Goal: Task Accomplishment & Management: Use online tool/utility

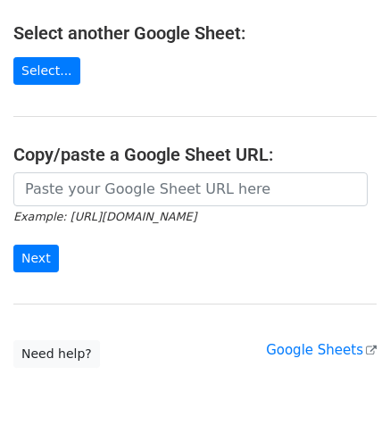
scroll to position [203, 0]
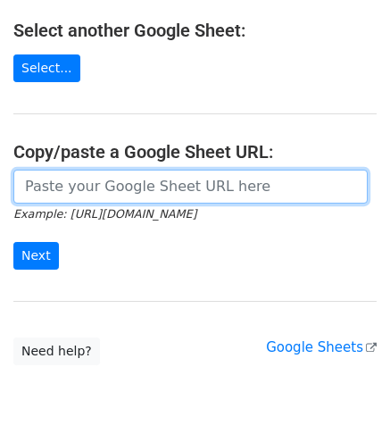
click at [137, 194] on input "url" at bounding box center [190, 187] width 354 height 34
paste input "https://docs.google.com/spreadsheets/d/1uQvir3vgDKcI_c-vr8g6ndcGLyR4koZdyWYYpDK…"
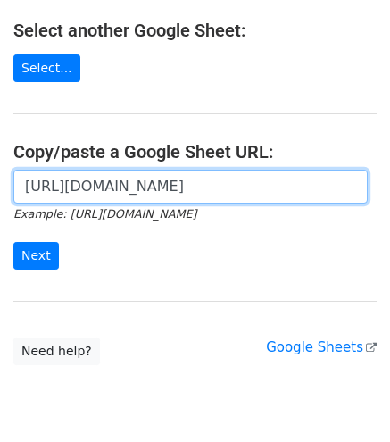
scroll to position [0, 387]
type input "https://docs.google.com/spreadsheets/d/1uQvir3vgDKcI_c-vr8g6ndcGLyR4koZdyWYYpDK…"
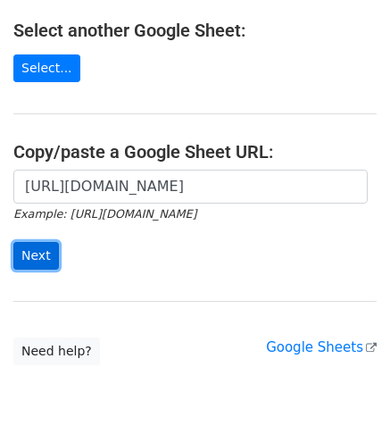
scroll to position [0, 0]
click at [30, 247] on input "Next" at bounding box center [36, 256] width 46 height 28
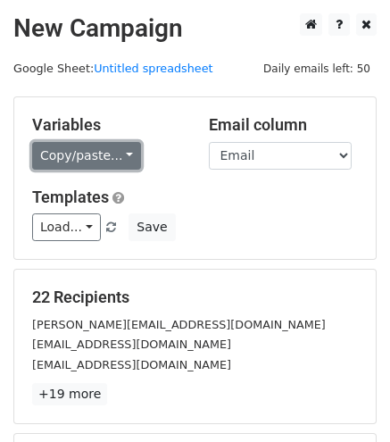
click at [79, 160] on link "Copy/paste..." at bounding box center [86, 156] width 109 height 28
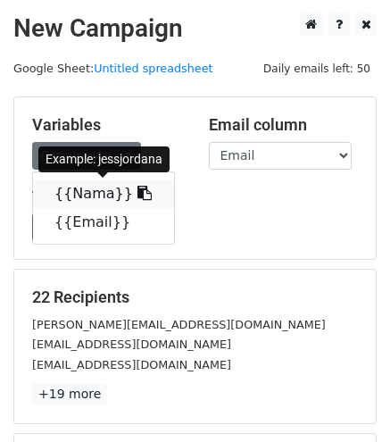
click at [99, 187] on link "{{Nama}}" at bounding box center [103, 193] width 141 height 29
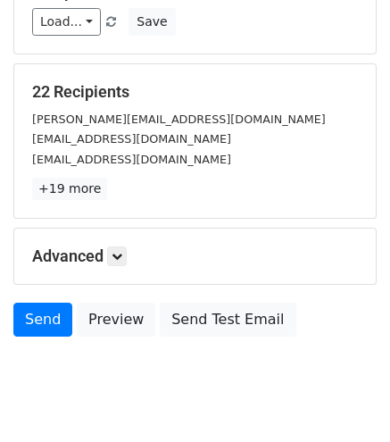
scroll to position [248, 0]
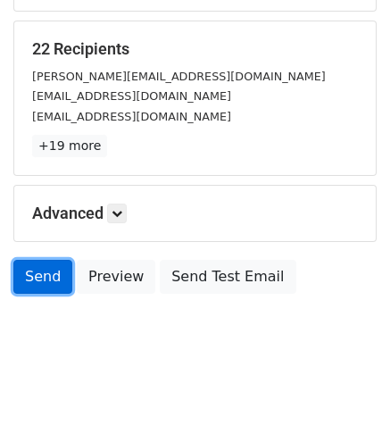
click at [45, 283] on link "Send" at bounding box center [42, 277] width 59 height 34
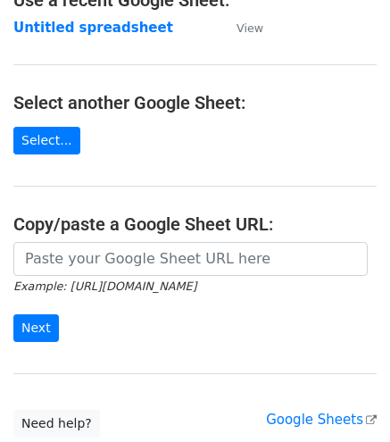
scroll to position [134, 0]
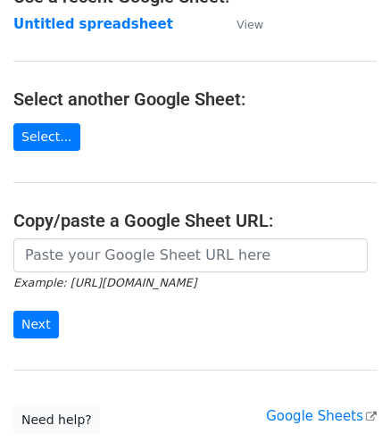
click at [134, 264] on input "url" at bounding box center [190, 255] width 354 height 34
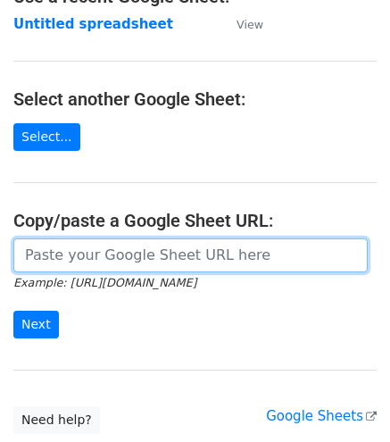
paste input "[URL][DOMAIN_NAME]"
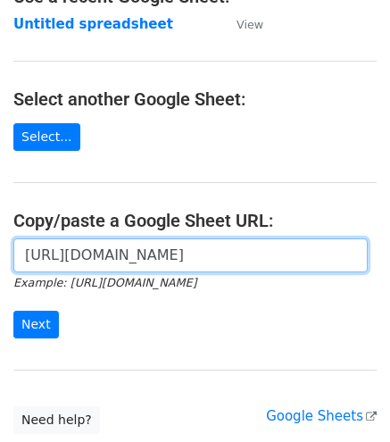
click at [61, 260] on input "[URL][DOMAIN_NAME]" at bounding box center [190, 255] width 354 height 34
type input "[URL][DOMAIN_NAME]"
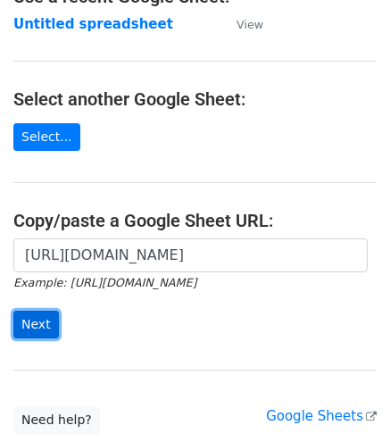
scroll to position [0, 0]
click at [36, 330] on input "Next" at bounding box center [36, 325] width 46 height 28
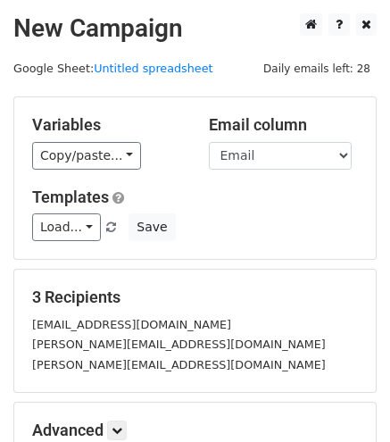
click at [112, 140] on div "Variables Copy/paste... {{Nama}} {{Email}}" at bounding box center [107, 142] width 177 height 54
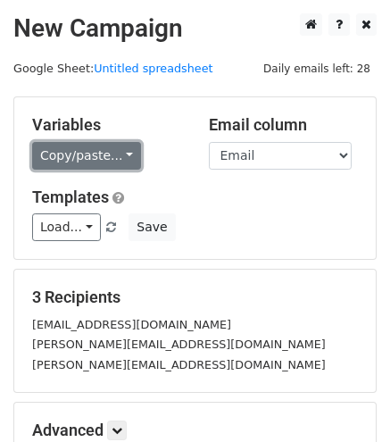
click at [110, 144] on link "Copy/paste..." at bounding box center [86, 156] width 109 height 28
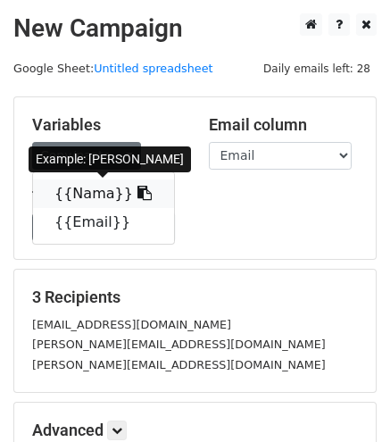
click at [79, 185] on link "{{Nama}}" at bounding box center [103, 193] width 141 height 29
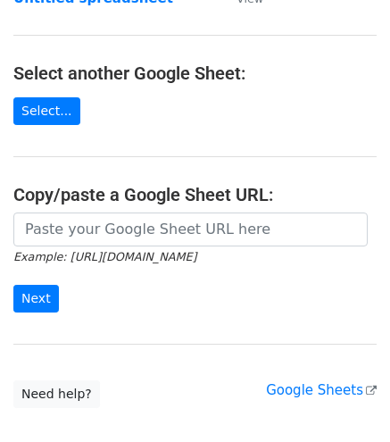
scroll to position [161, 0]
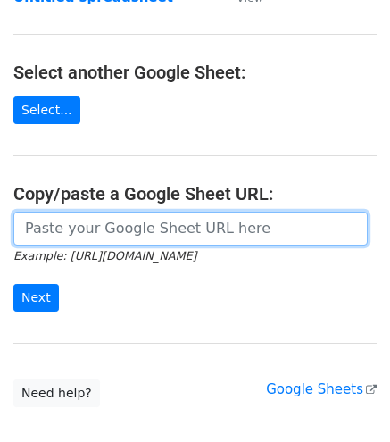
click at [52, 233] on input "url" at bounding box center [190, 229] width 354 height 34
paste input "[URL][DOMAIN_NAME]"
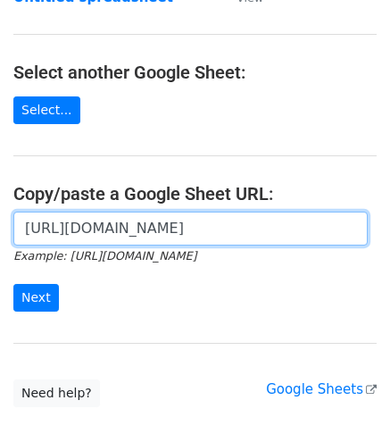
scroll to position [0, 387]
type input "[URL][DOMAIN_NAME]"
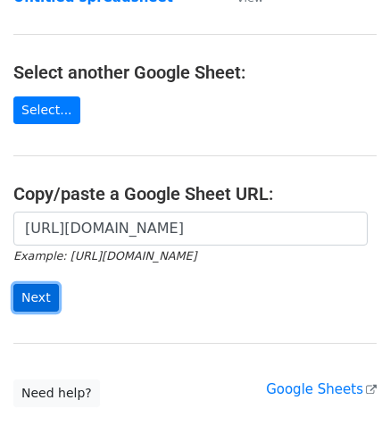
scroll to position [0, 0]
click at [36, 303] on input "Next" at bounding box center [36, 298] width 46 height 28
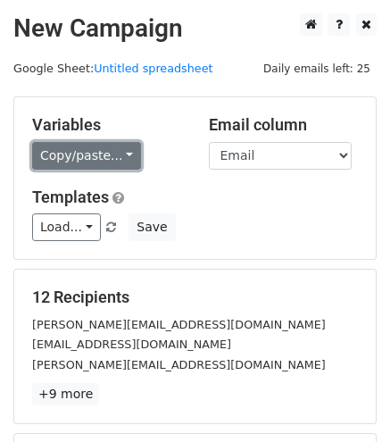
click at [86, 155] on link "Copy/paste..." at bounding box center [86, 156] width 109 height 28
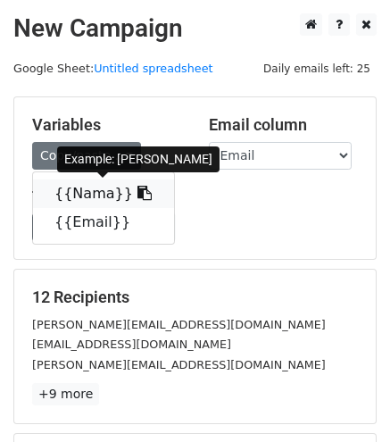
click at [105, 195] on link "{{Nama}}" at bounding box center [103, 193] width 141 height 29
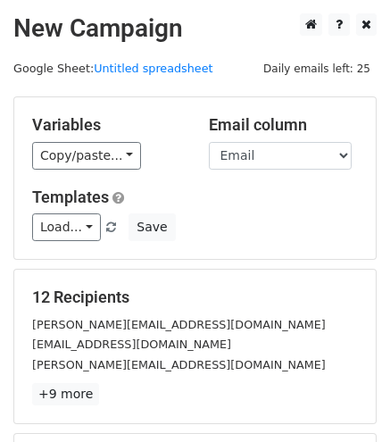
scroll to position [248, 0]
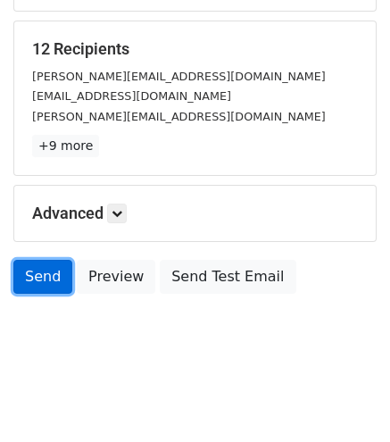
click at [51, 276] on link "Send" at bounding box center [42, 277] width 59 height 34
